Goal: Go to known website: Go to known website

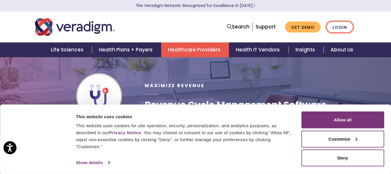
click at [295, 28] on link "Login" at bounding box center [340, 27] width 27 height 12
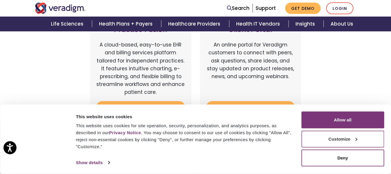
scroll to position [319, 0]
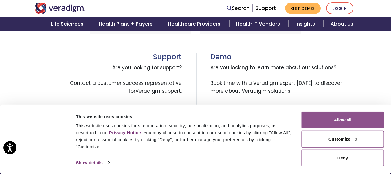
click at [365, 119] on button "Allow all" at bounding box center [343, 119] width 83 height 17
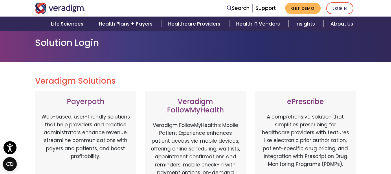
scroll to position [87, 0]
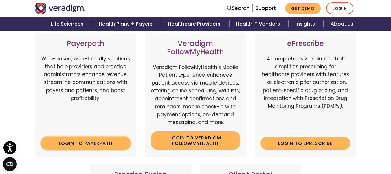
click at [76, 143] on link "Login to Payerpath" at bounding box center [86, 142] width 90 height 13
click at [97, 140] on link "Login to Payerpath" at bounding box center [86, 142] width 90 height 13
